Goal: Task Accomplishment & Management: Manage account settings

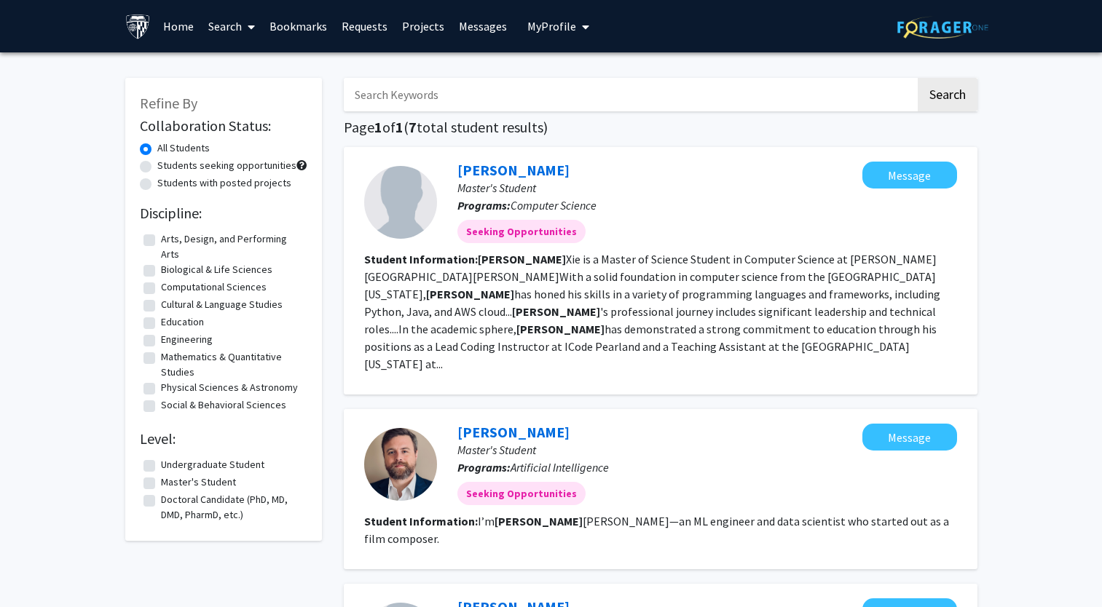
click at [554, 25] on span "My Profile" at bounding box center [551, 26] width 49 height 15
click at [578, 73] on span "[PERSON_NAME] Du" at bounding box center [621, 76] width 95 height 32
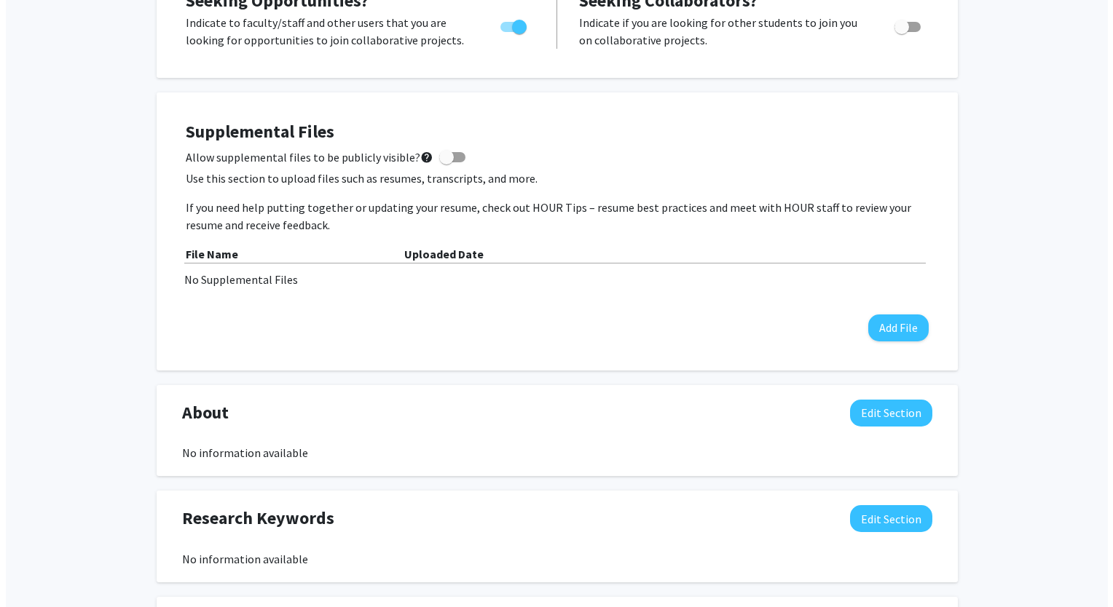
scroll to position [380, 0]
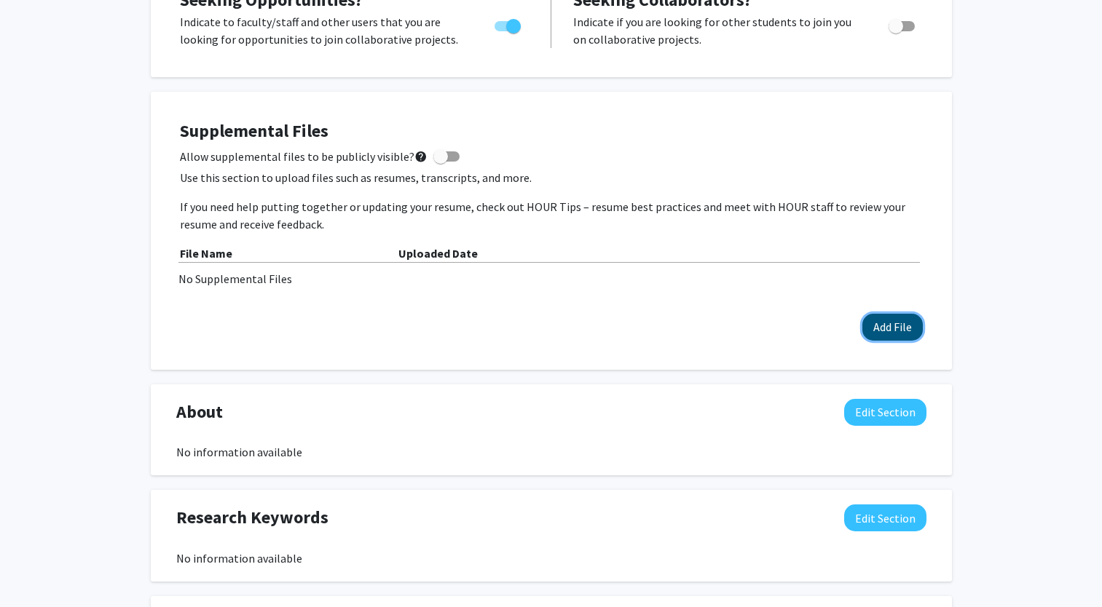
click at [886, 327] on button "Add File" at bounding box center [892, 327] width 60 height 27
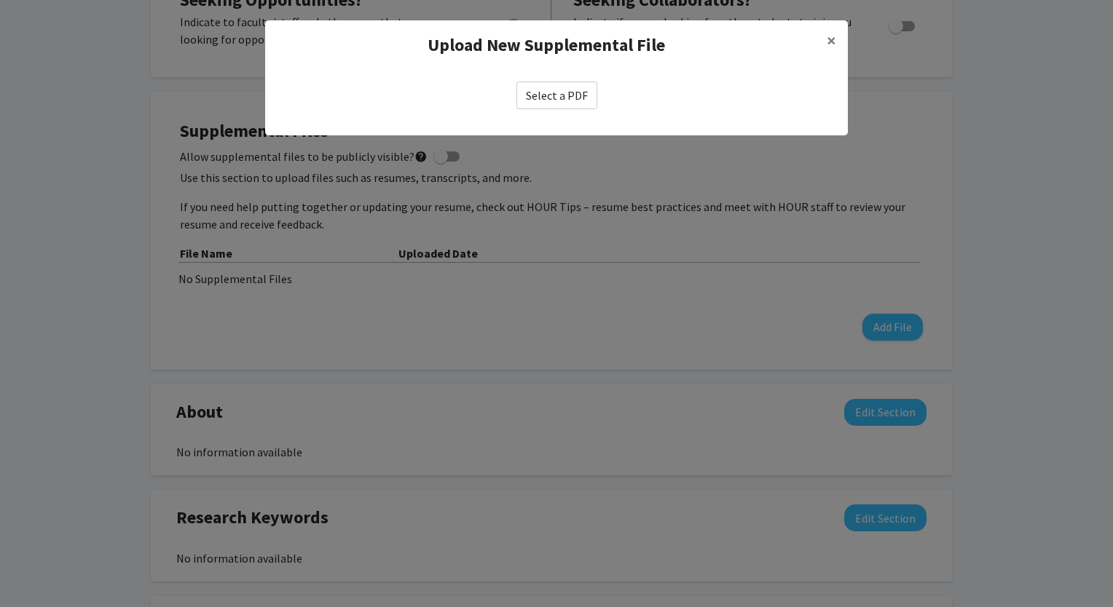
click at [572, 99] on label "Select a PDF" at bounding box center [556, 96] width 81 height 28
click at [0, 0] on input "Select a PDF" at bounding box center [0, 0] width 0 height 0
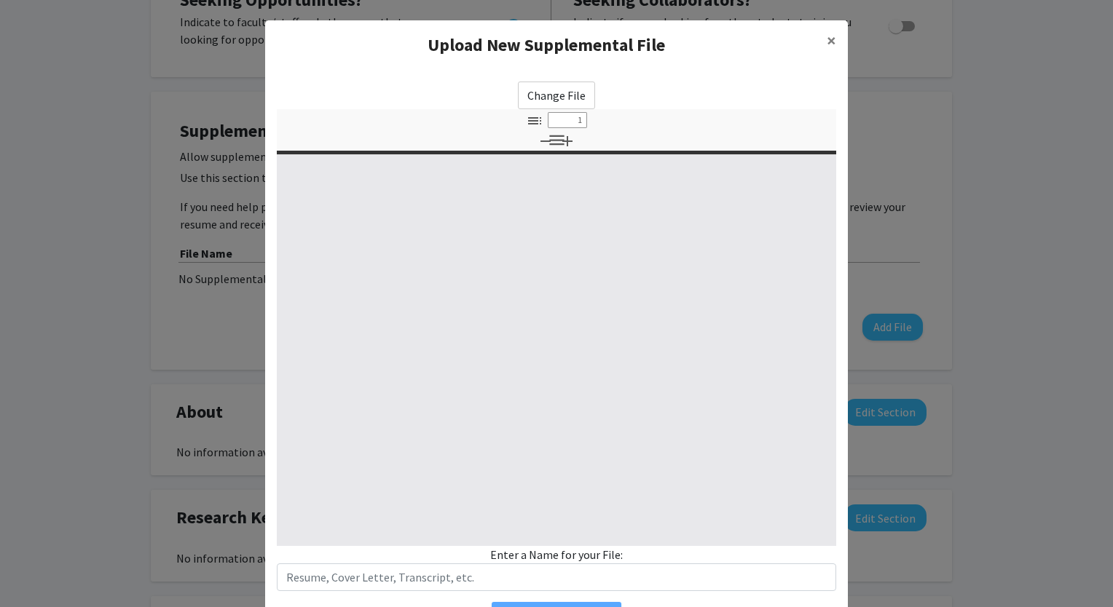
select select "custom"
type input "0"
select select "custom"
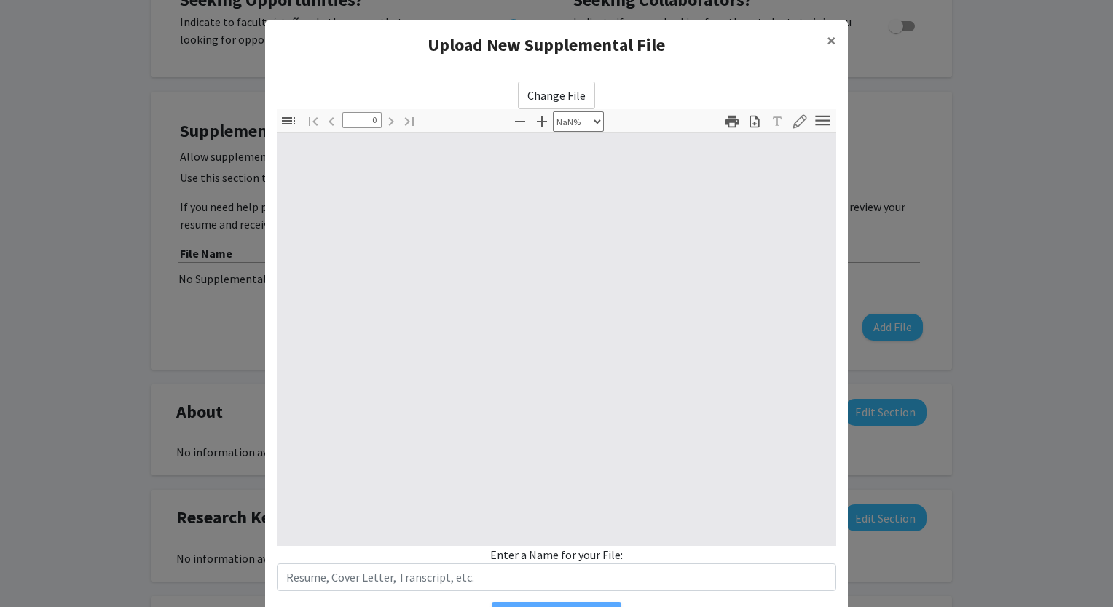
type input "1"
select select "auto"
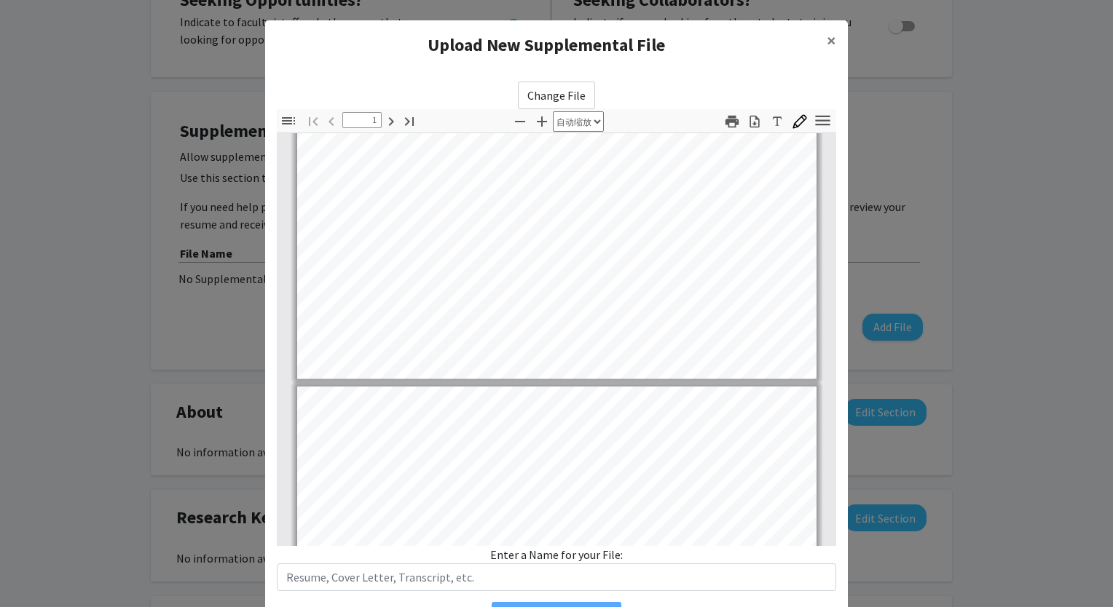
type input "2"
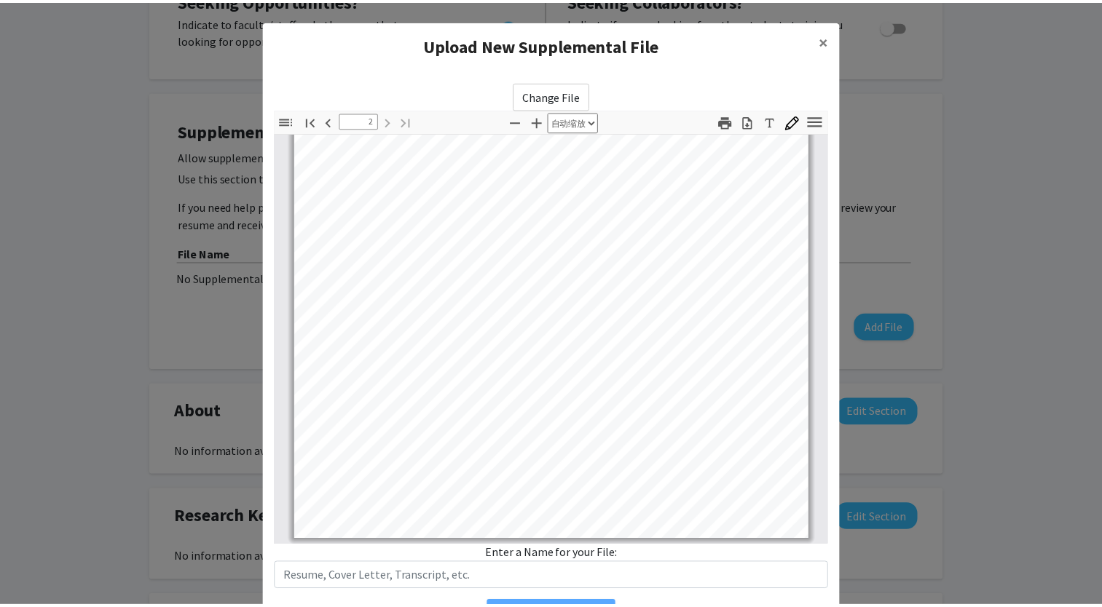
scroll to position [82, 0]
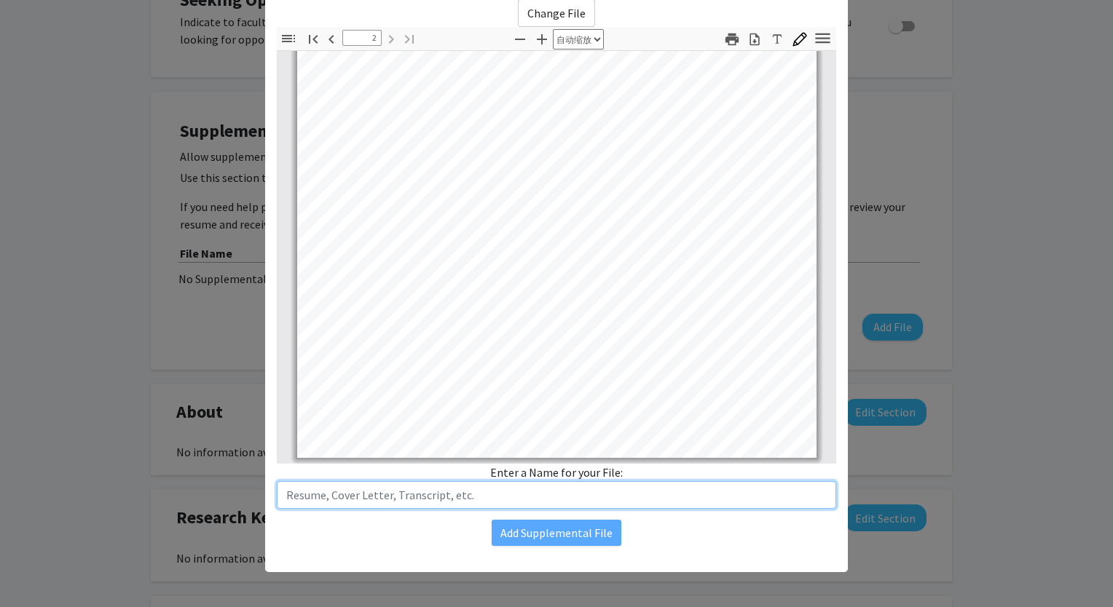
click at [524, 489] on input "text" at bounding box center [556, 495] width 559 height 28
type input "Resume"
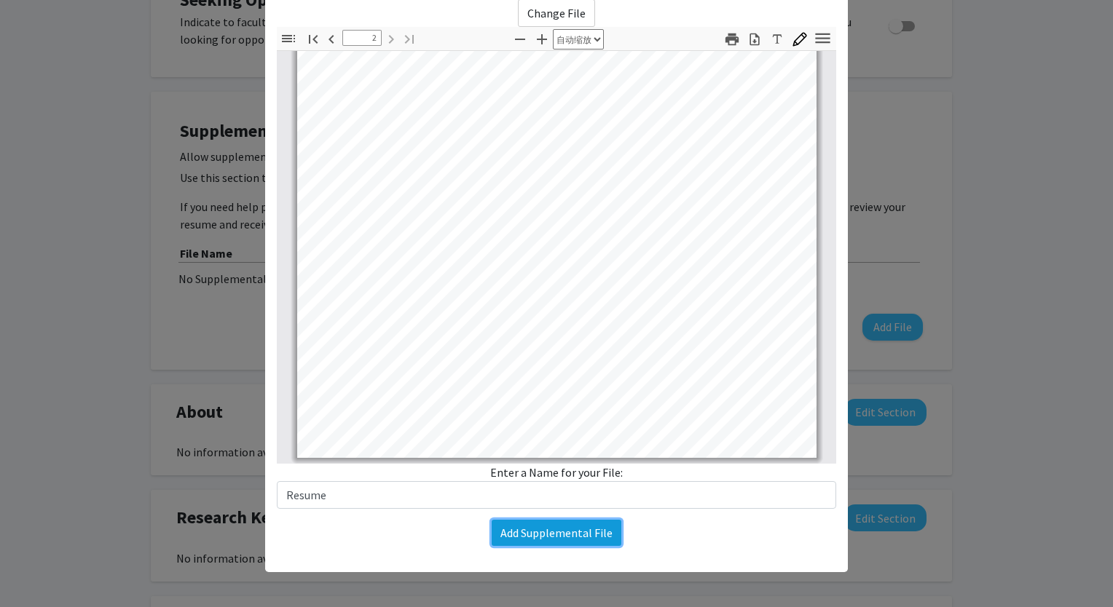
click at [532, 527] on button "Add Supplemental File" at bounding box center [557, 533] width 130 height 26
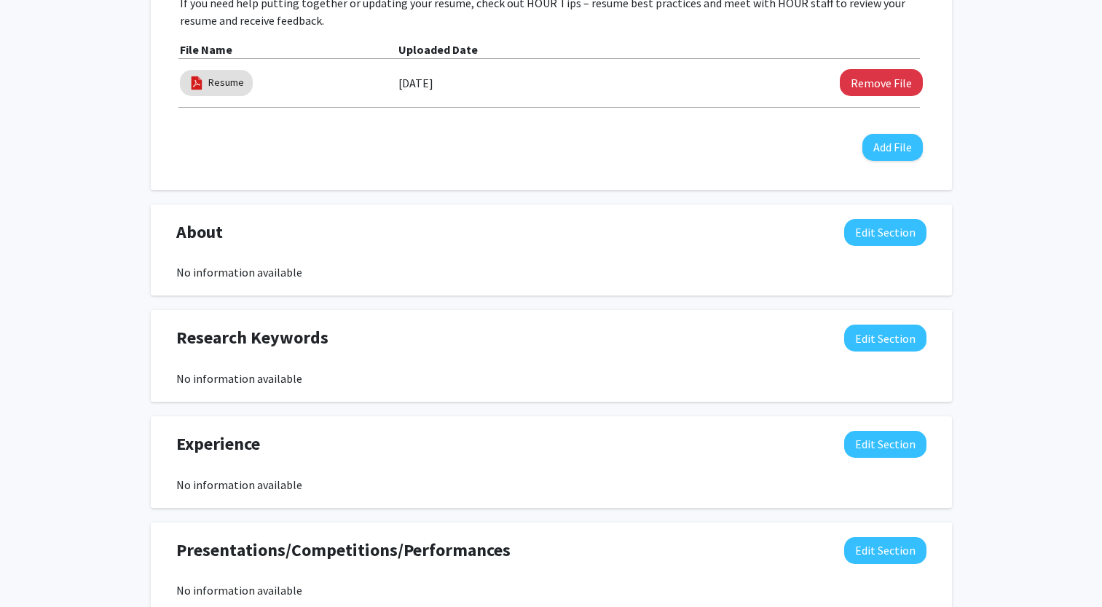
scroll to position [522, 0]
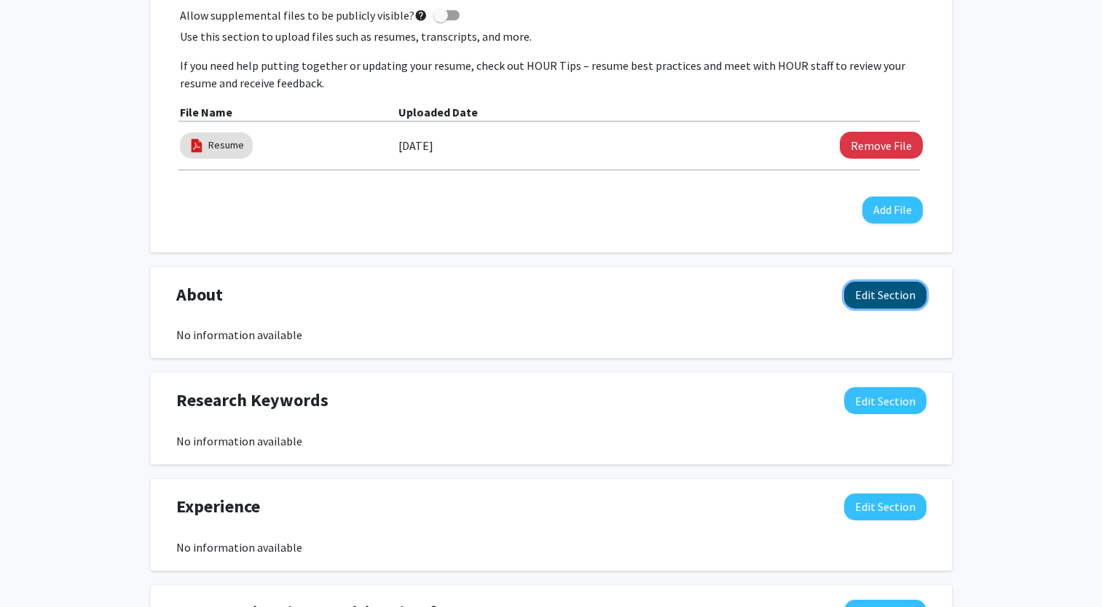
click at [869, 300] on button "Edit Section" at bounding box center [885, 295] width 82 height 27
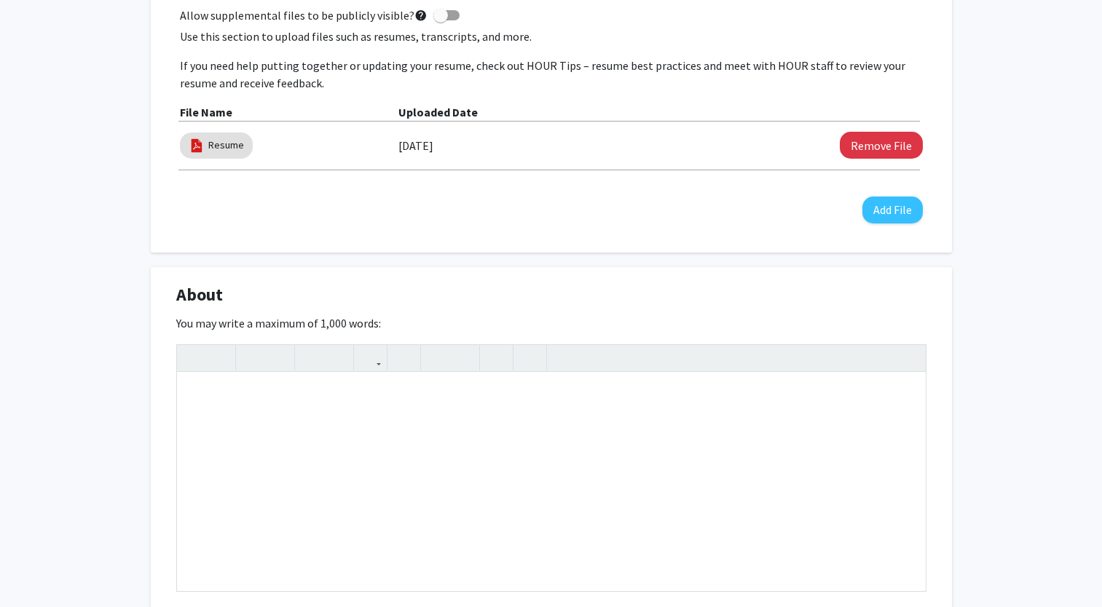
click at [842, 289] on div "About Edit Section" at bounding box center [551, 299] width 772 height 34
click at [972, 281] on div "[PERSON_NAME] Du Edit Section See Public View help Degree Level: Undergraduate …" at bounding box center [551, 407] width 1102 height 1752
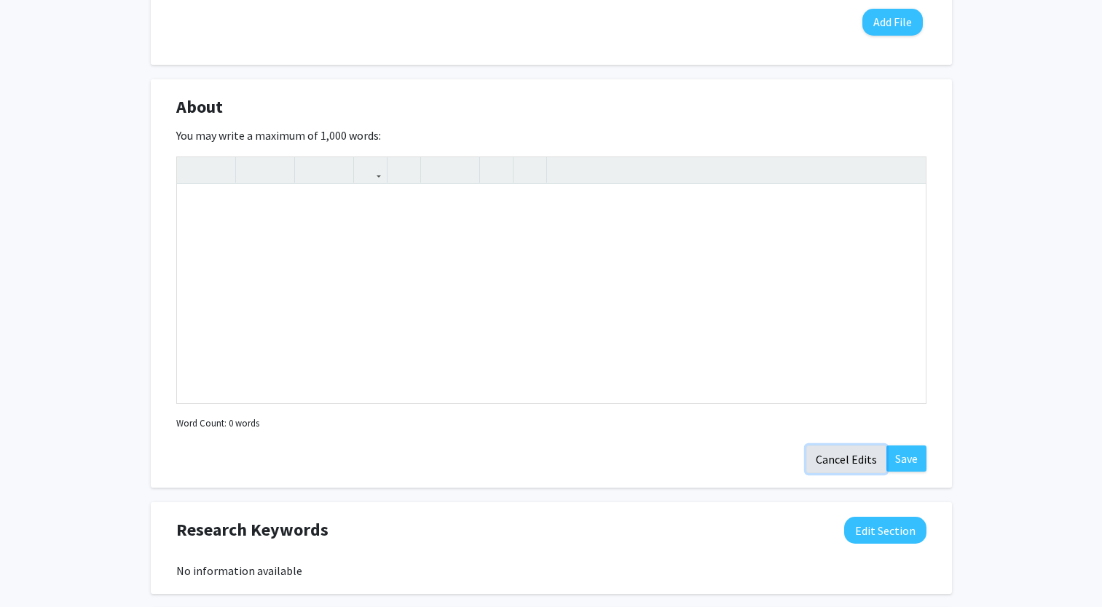
click at [851, 449] on button "Cancel Edits" at bounding box center [846, 460] width 80 height 28
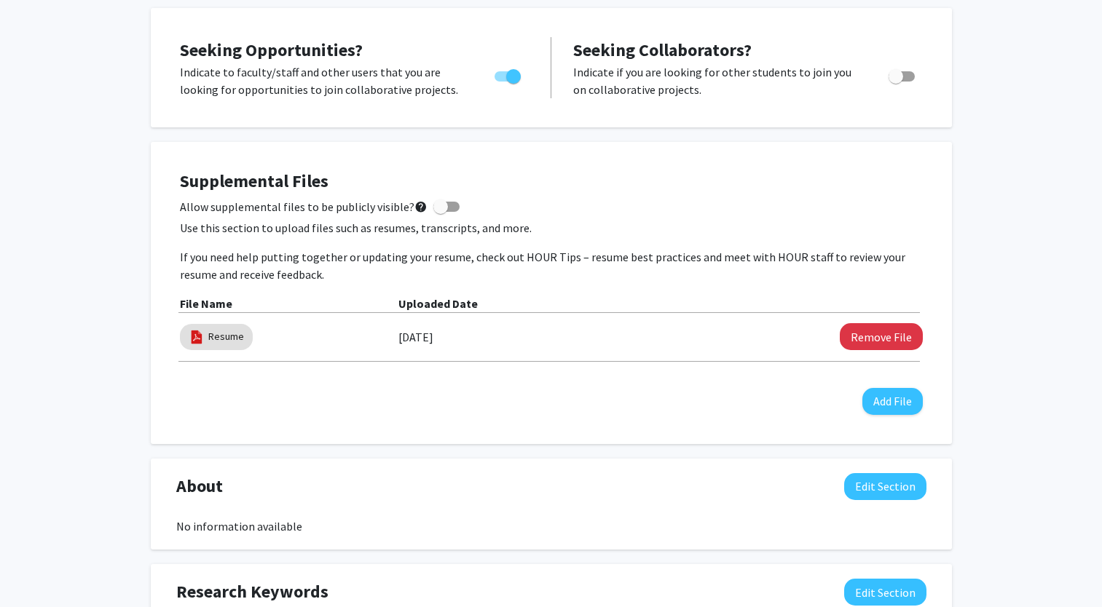
scroll to position [142, 0]
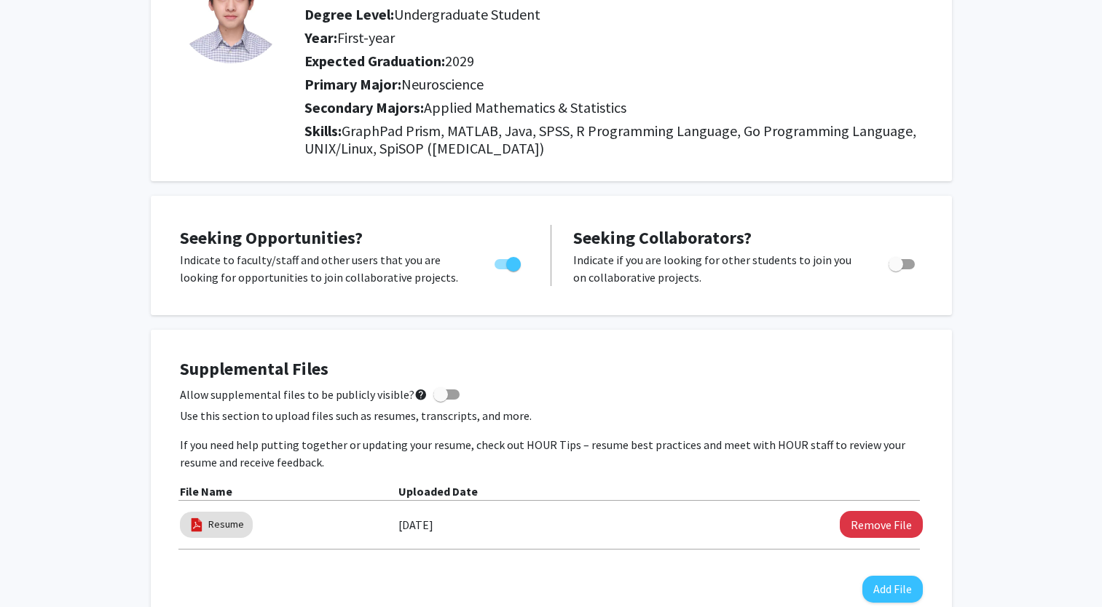
click at [433, 396] on span at bounding box center [440, 395] width 15 height 15
click at [440, 400] on input "Allow supplemental files to be publicly visible? help" at bounding box center [440, 400] width 1 height 1
checkbox input "true"
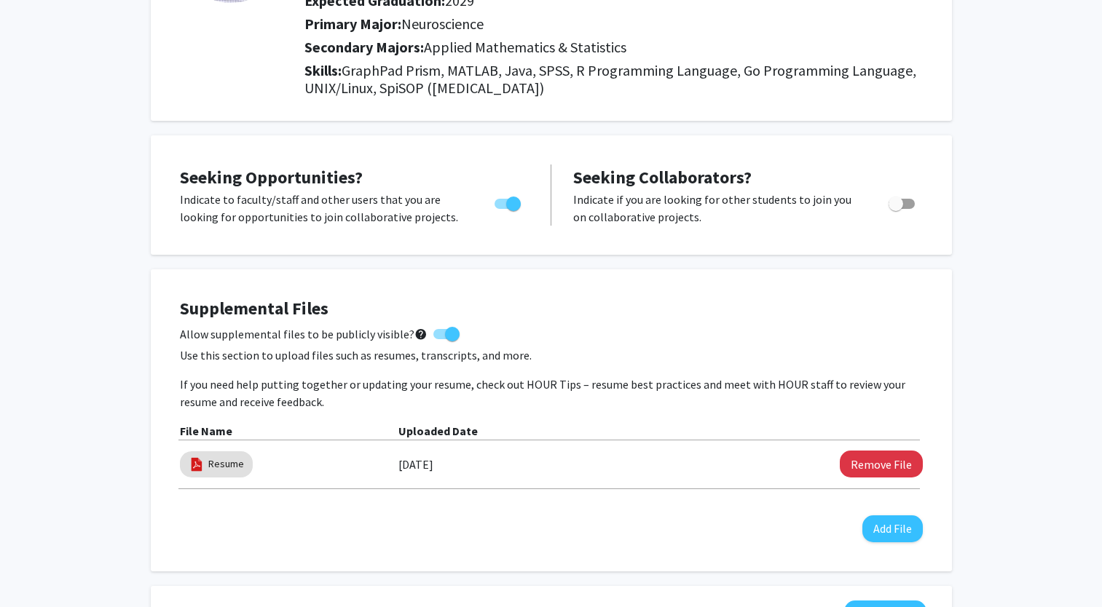
scroll to position [0, 0]
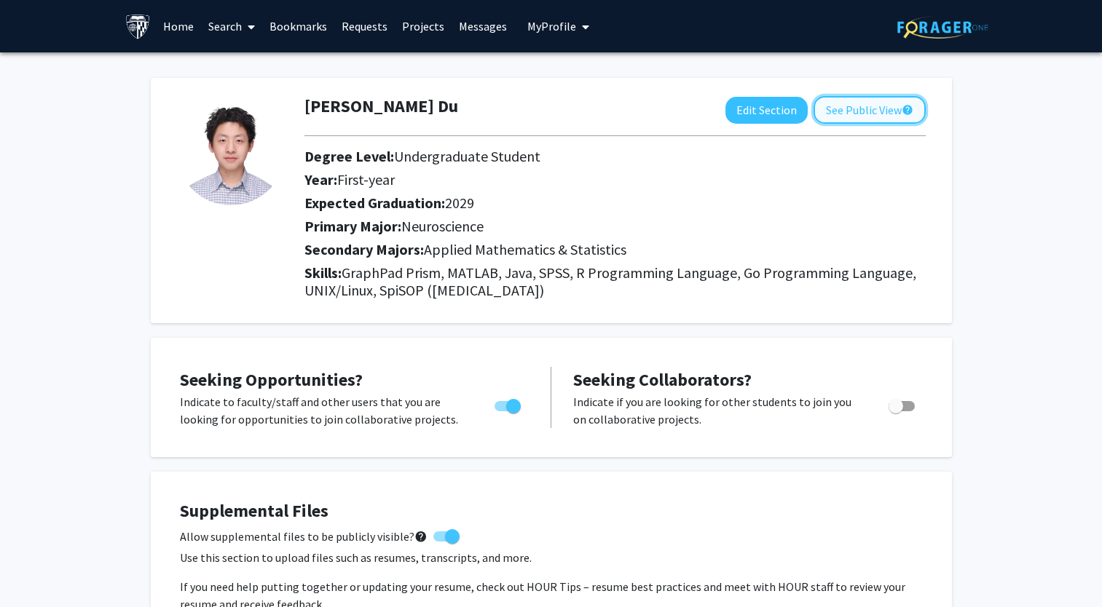
click at [873, 114] on button "See Public View help" at bounding box center [870, 110] width 112 height 28
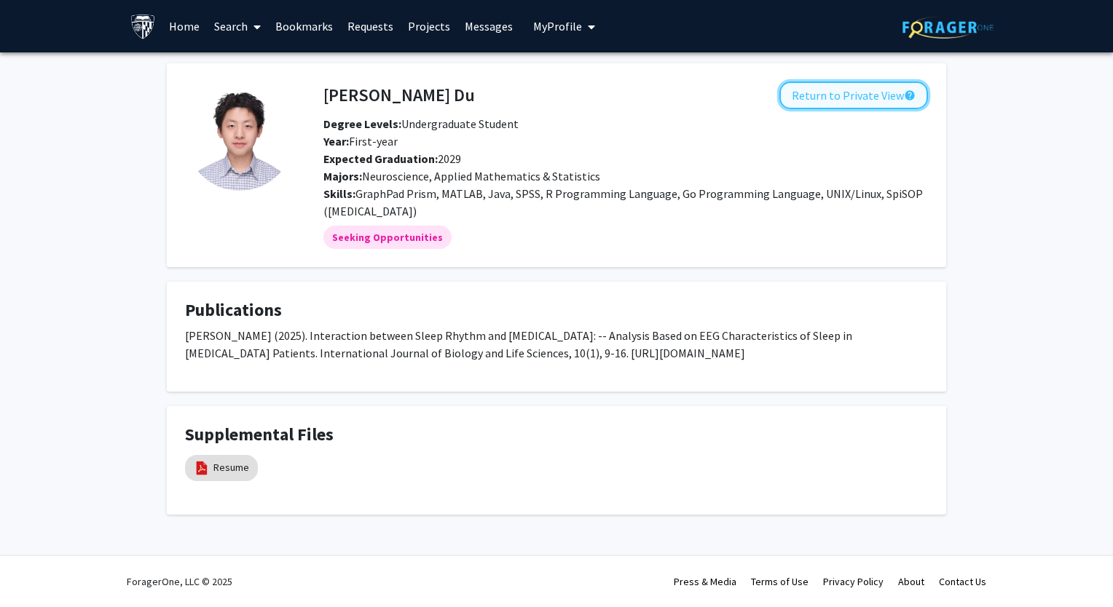
click at [871, 93] on button "Return to Private View help" at bounding box center [853, 96] width 149 height 28
